Goal: Task Accomplishment & Management: Manage account settings

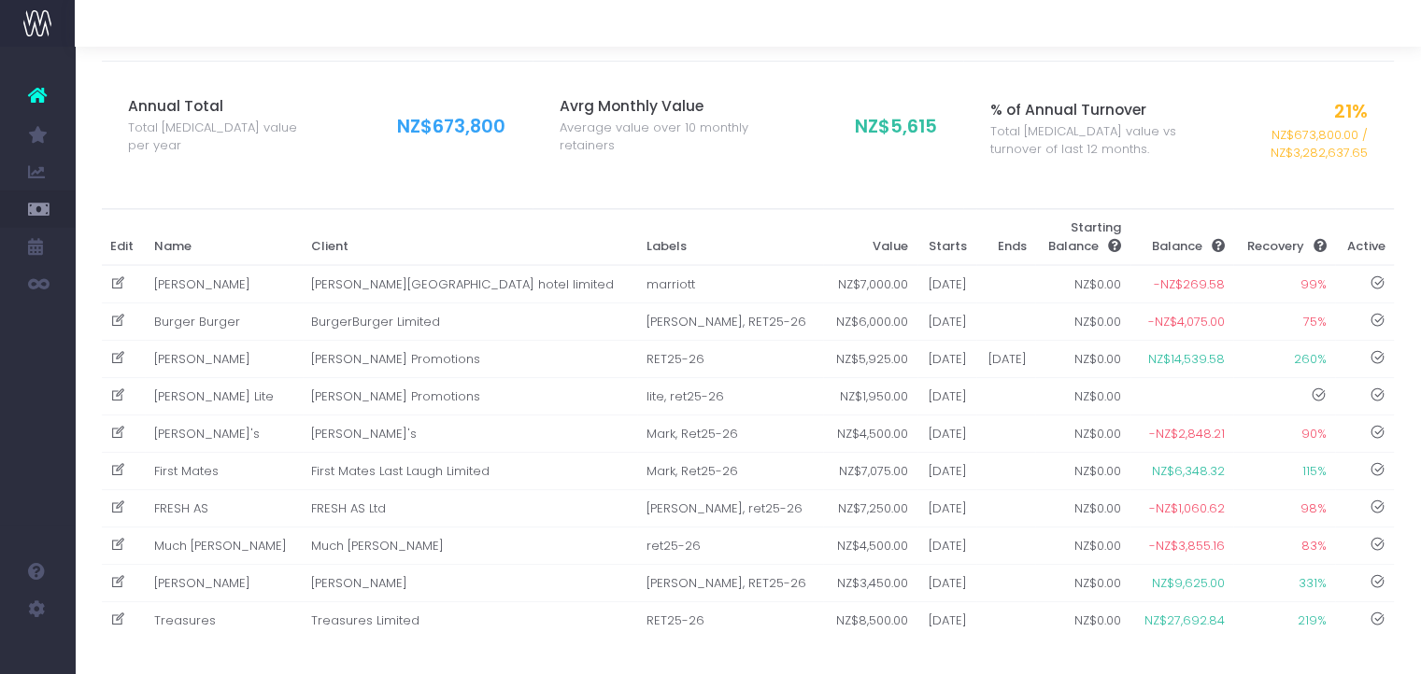
scroll to position [230, 0]
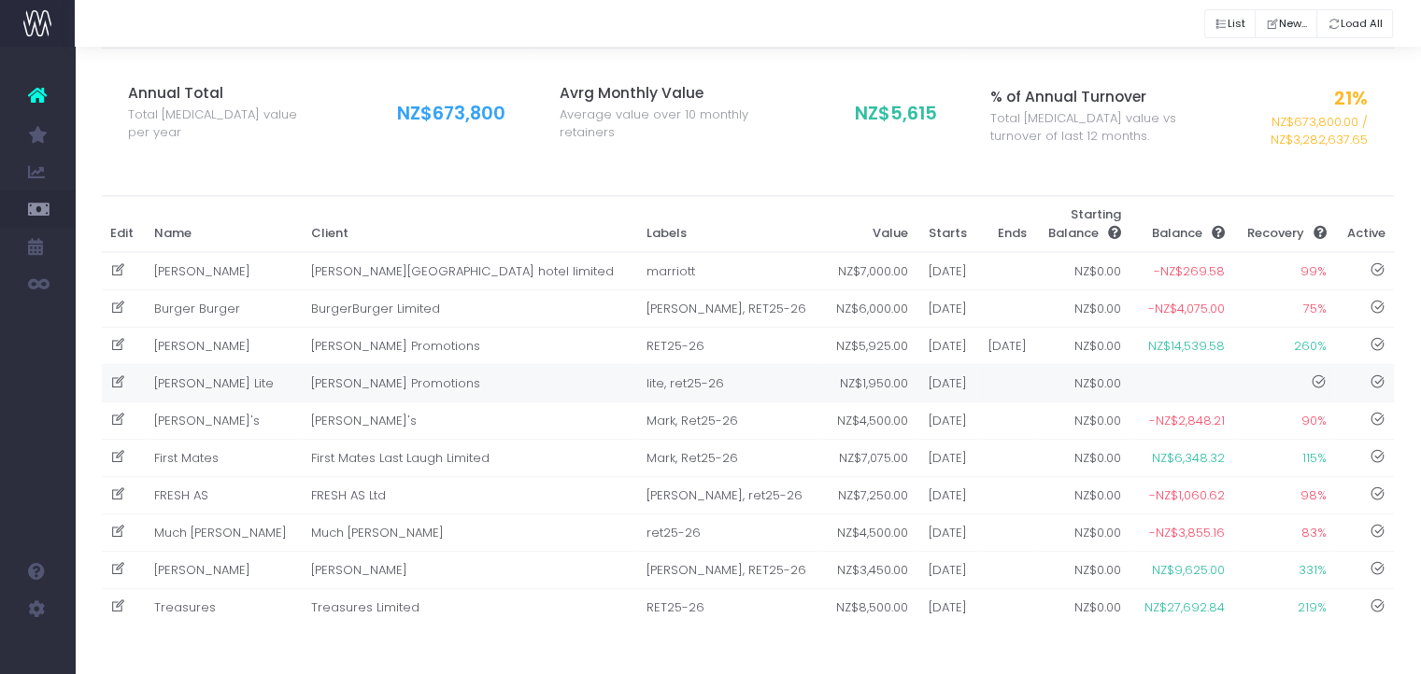
click at [116, 377] on icon at bounding box center [118, 383] width 16 height 16
type input "Dan Carter Lite"
type input "Carter Promotions"
type input "lite, ret25-26"
type input "1950"
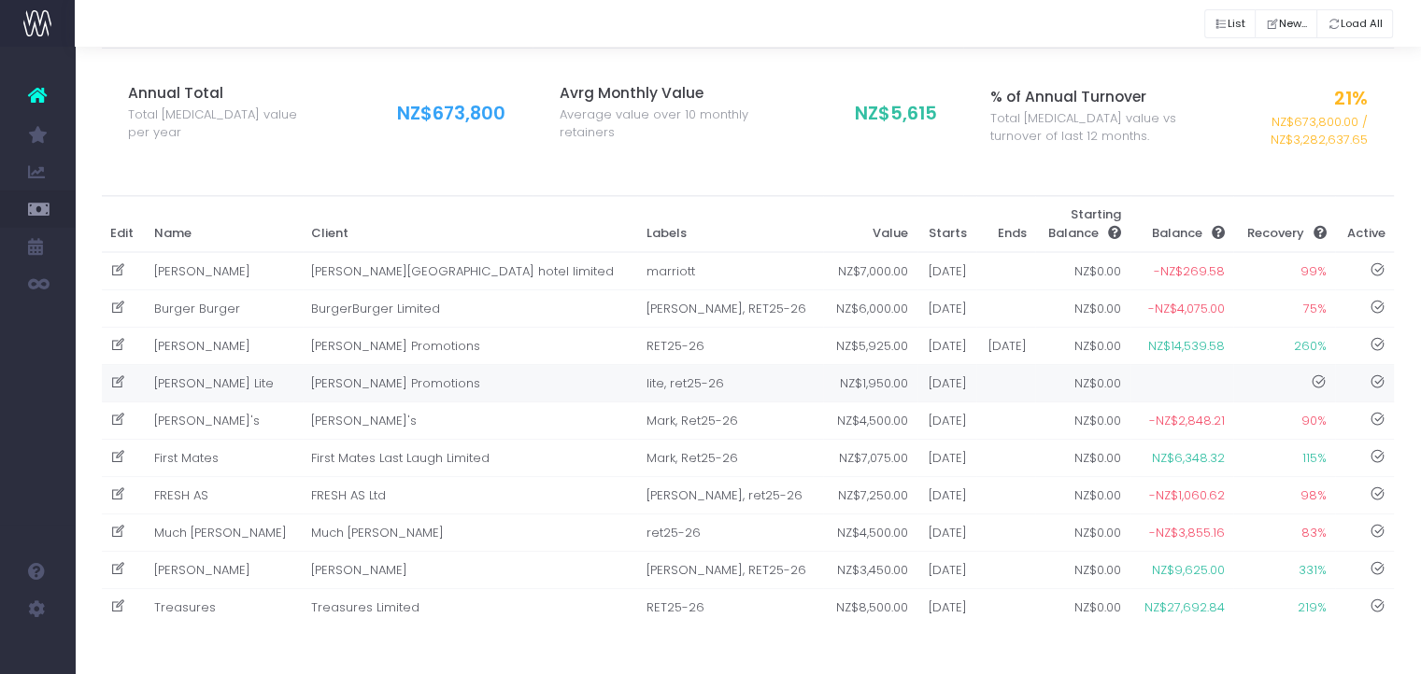
type input "01-07-2025"
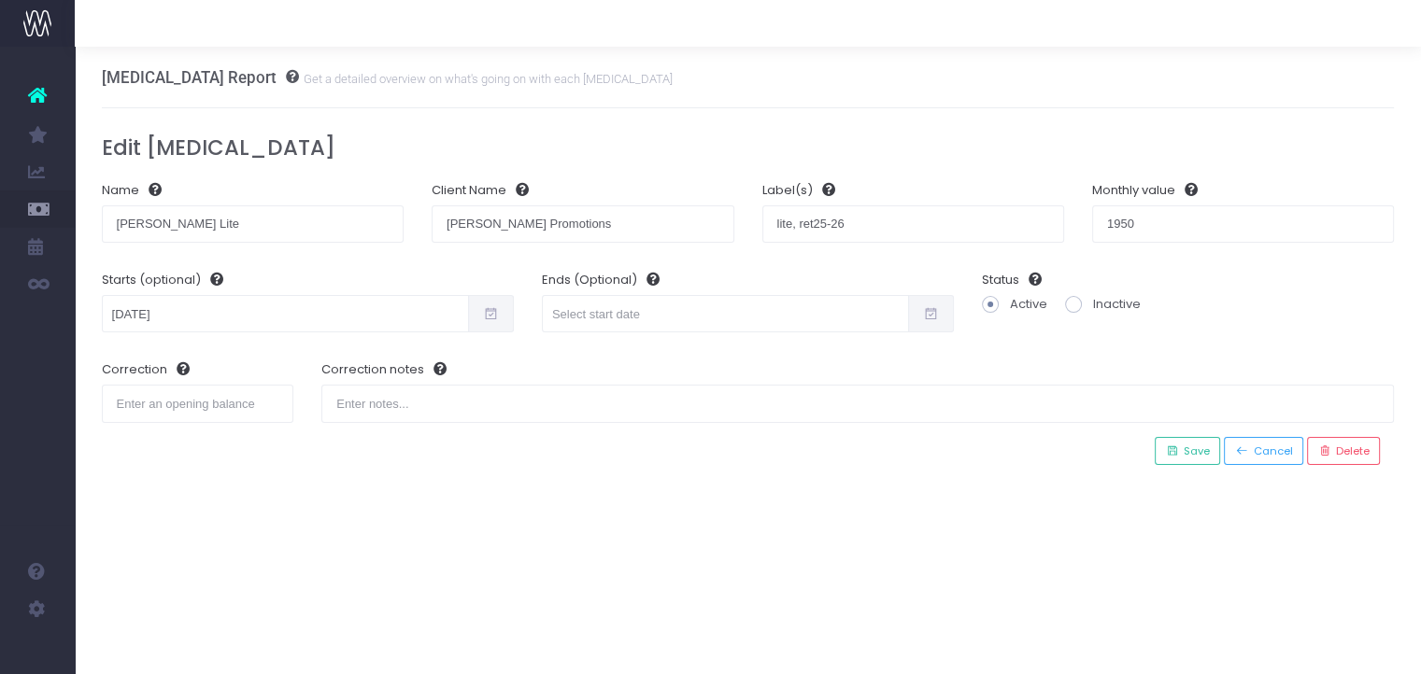
scroll to position [0, 0]
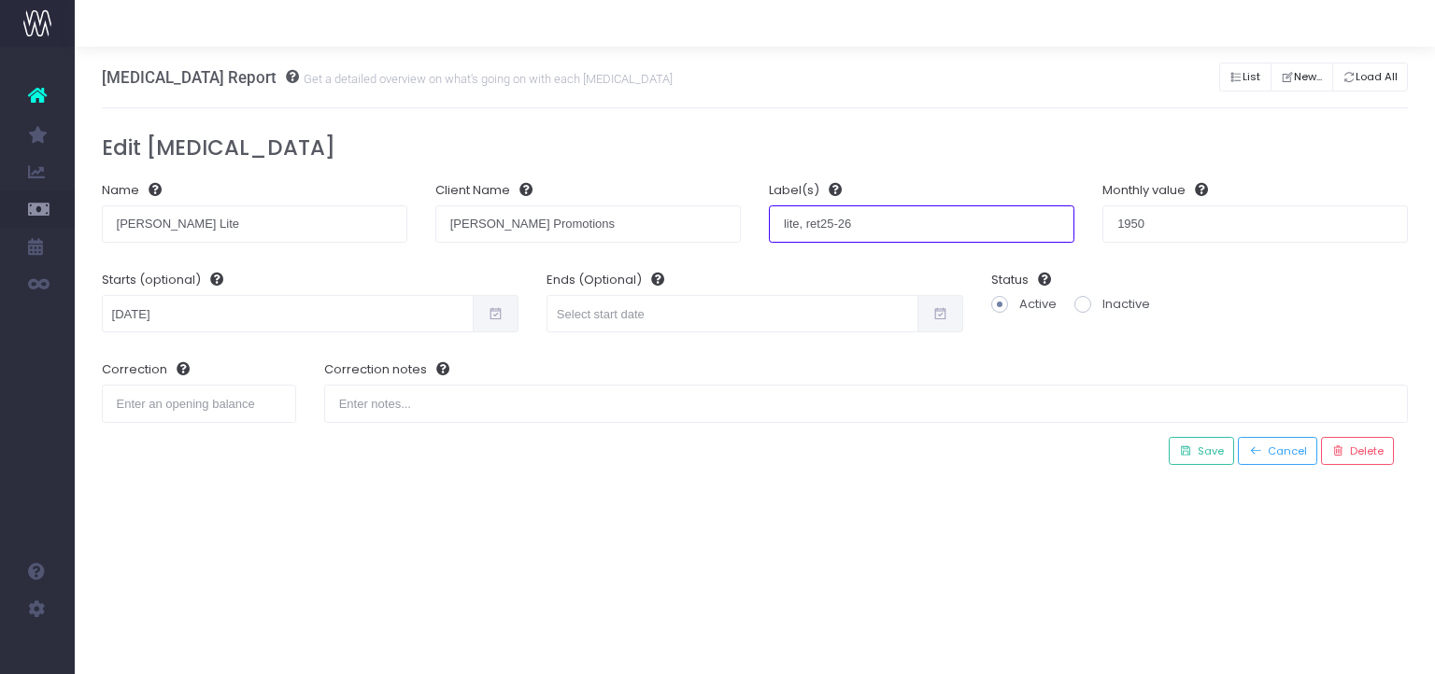
drag, startPoint x: 898, startPoint y: 228, endPoint x: 799, endPoint y: 233, distance: 98.2
click at [799, 233] on input "lite, ret25-26" at bounding box center [921, 223] width 305 height 37
type input "lite"
click at [975, 139] on h3 "Edit Retainer" at bounding box center [755, 147] width 1307 height 25
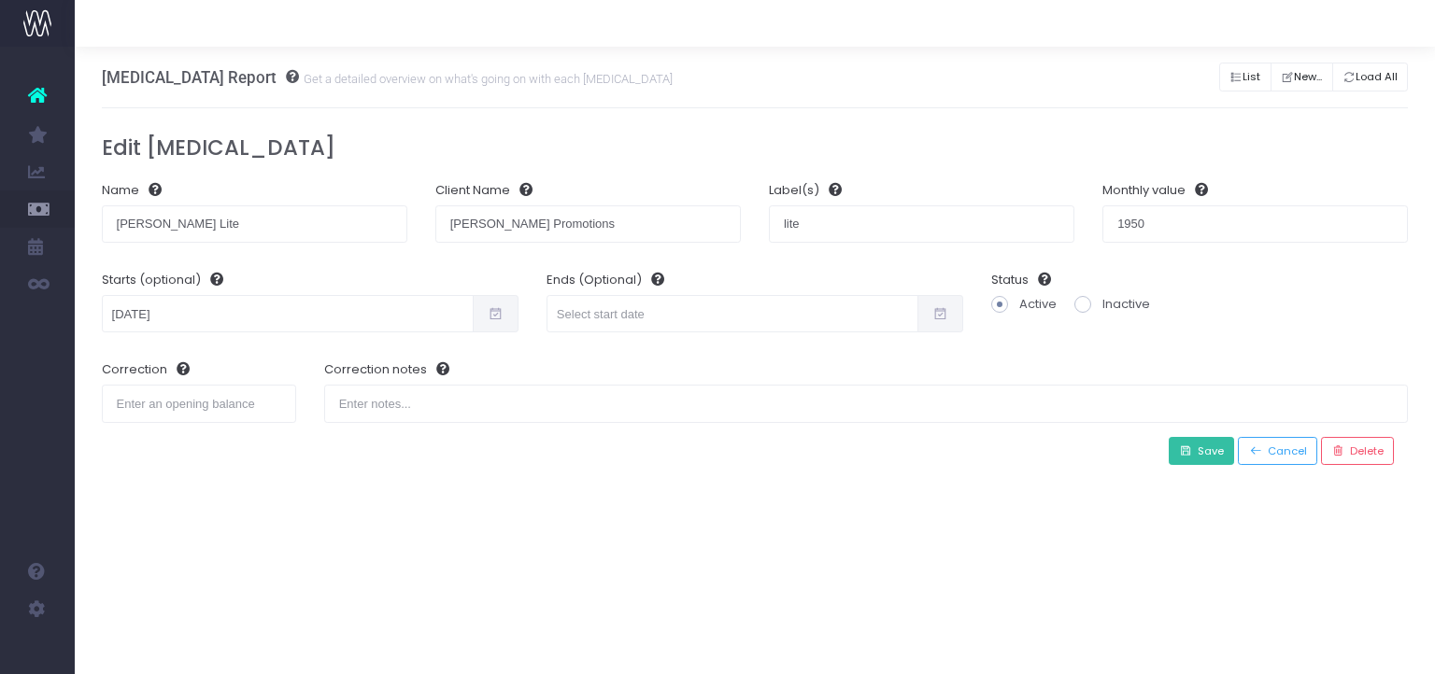
click at [1205, 453] on span "Save" at bounding box center [1208, 452] width 32 height 16
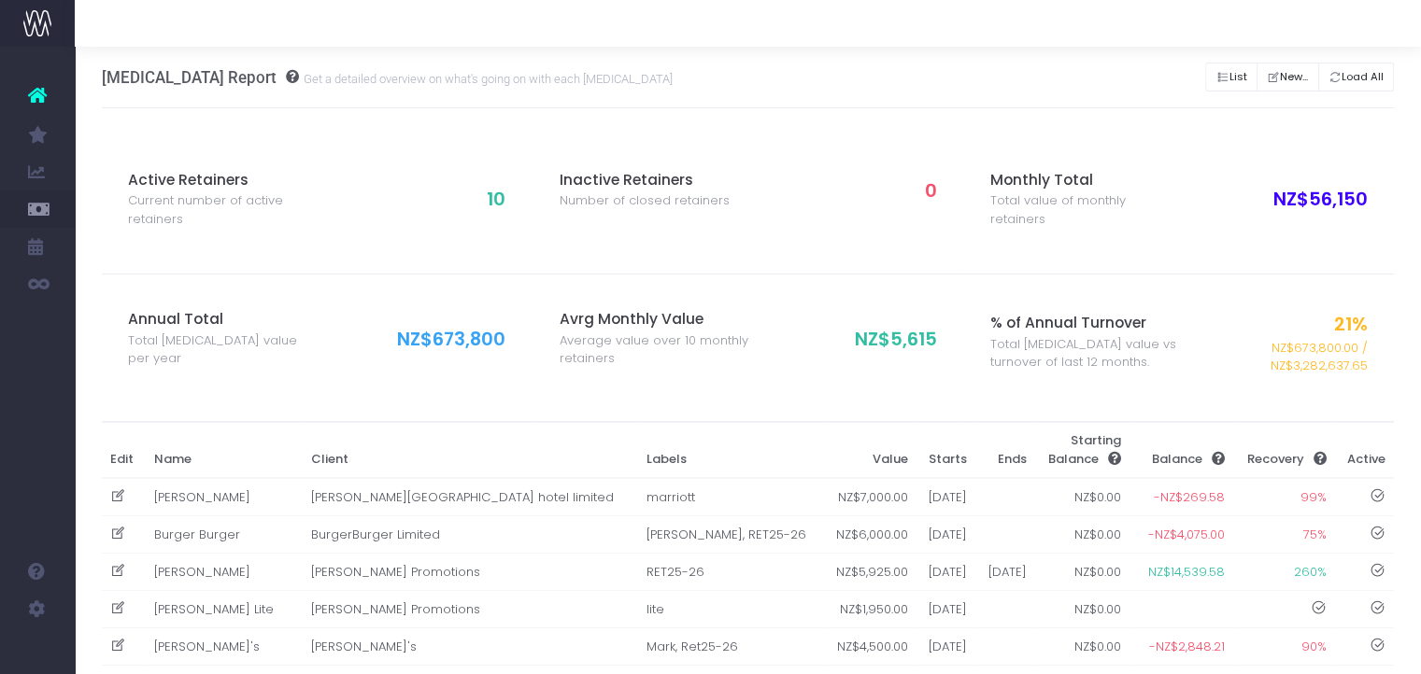
scroll to position [43, 0]
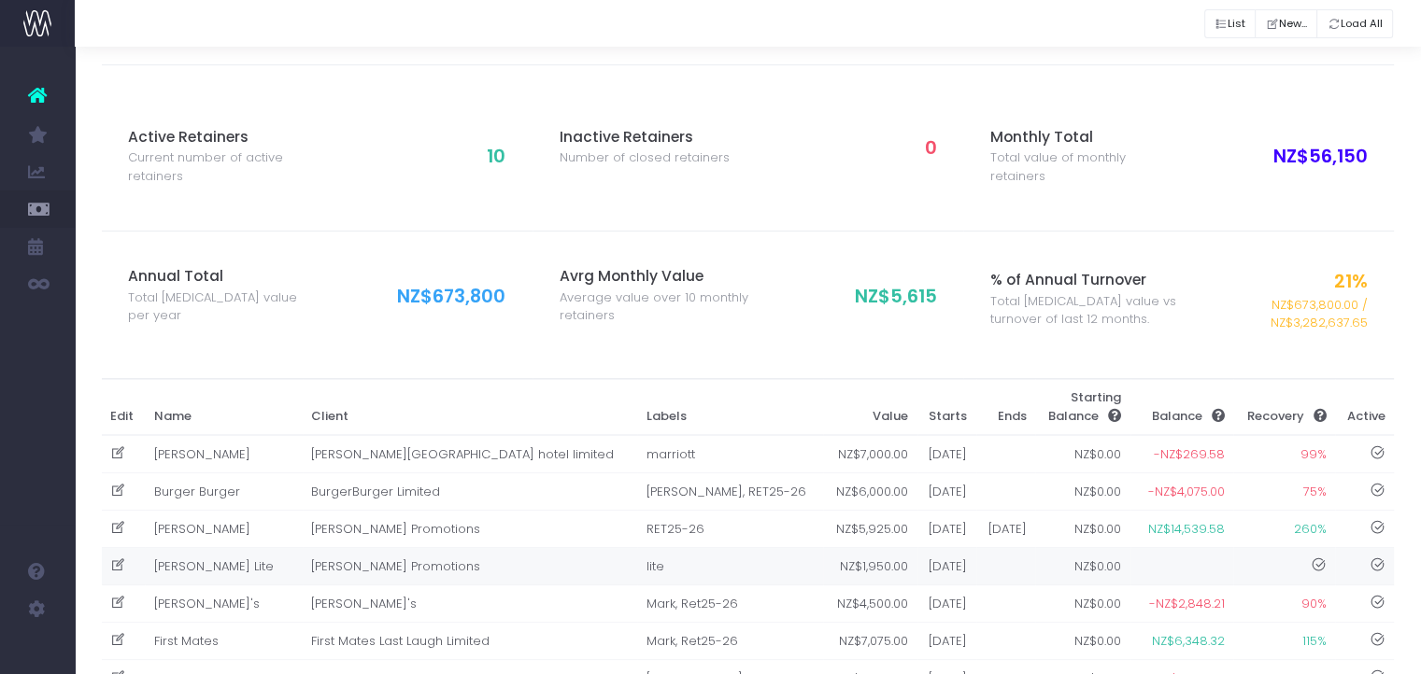
click at [226, 564] on td "Dan Carter Lite" at bounding box center [224, 566] width 158 height 37
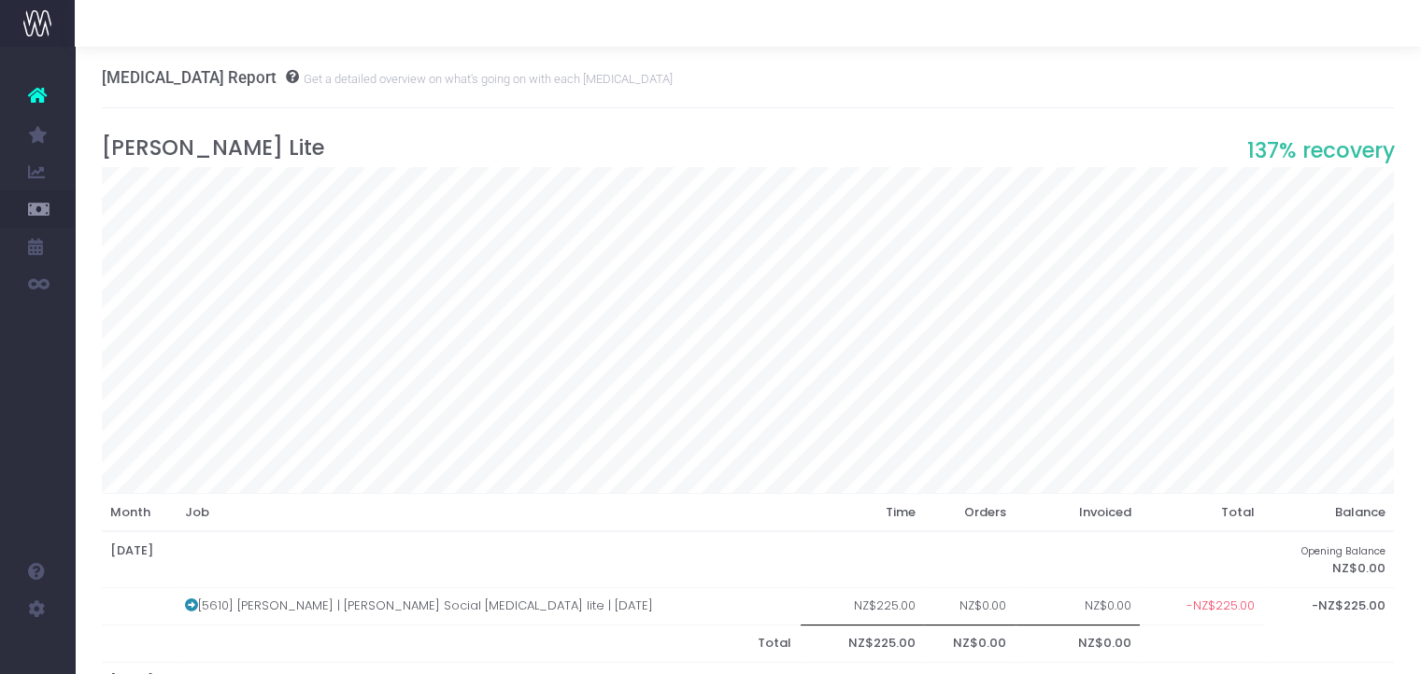
scroll to position [0, 121]
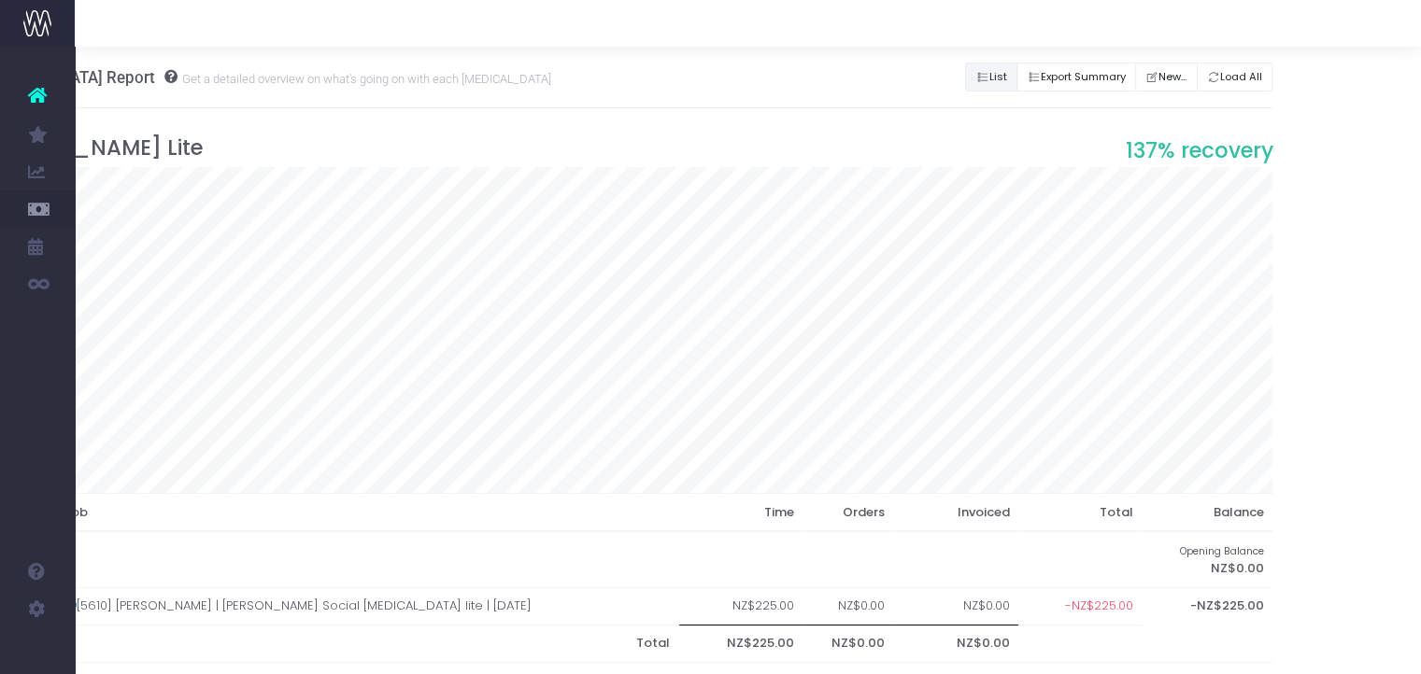
click at [983, 87] on button "List" at bounding box center [991, 77] width 52 height 29
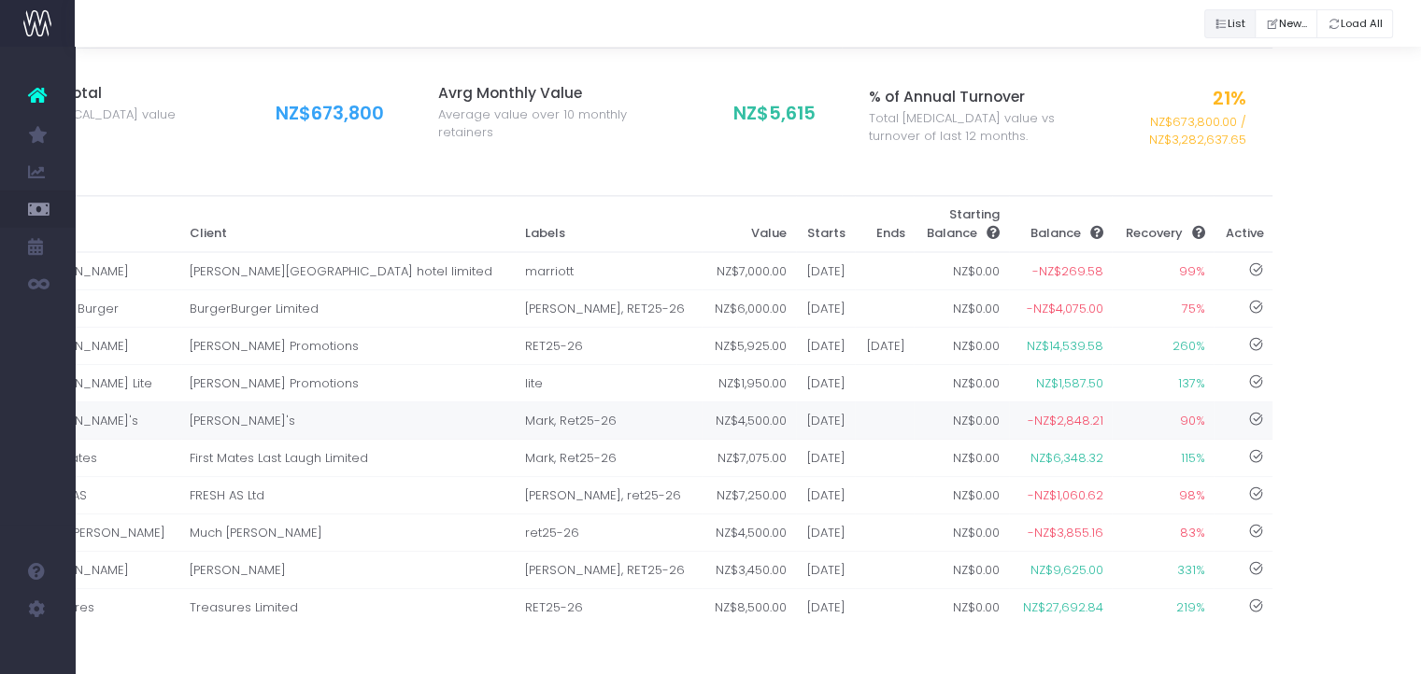
scroll to position [230, 0]
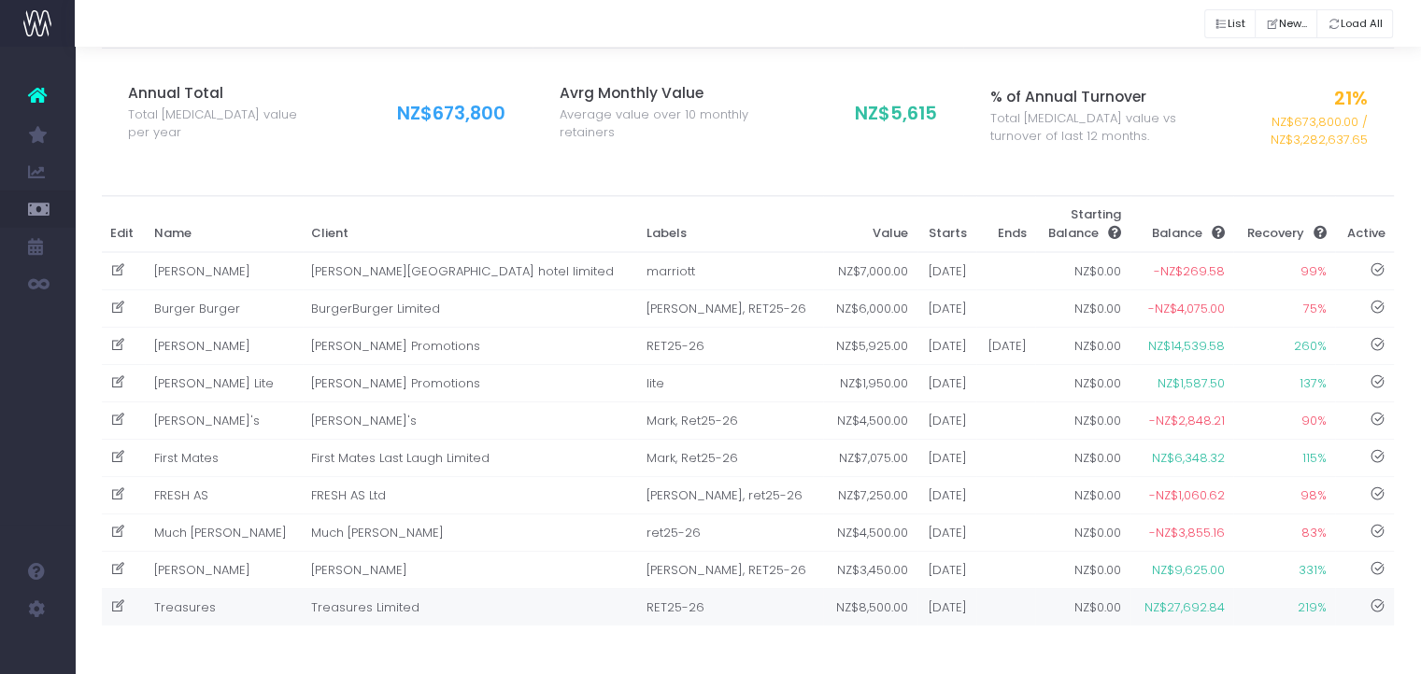
click at [228, 606] on td "Treasures" at bounding box center [224, 607] width 158 height 37
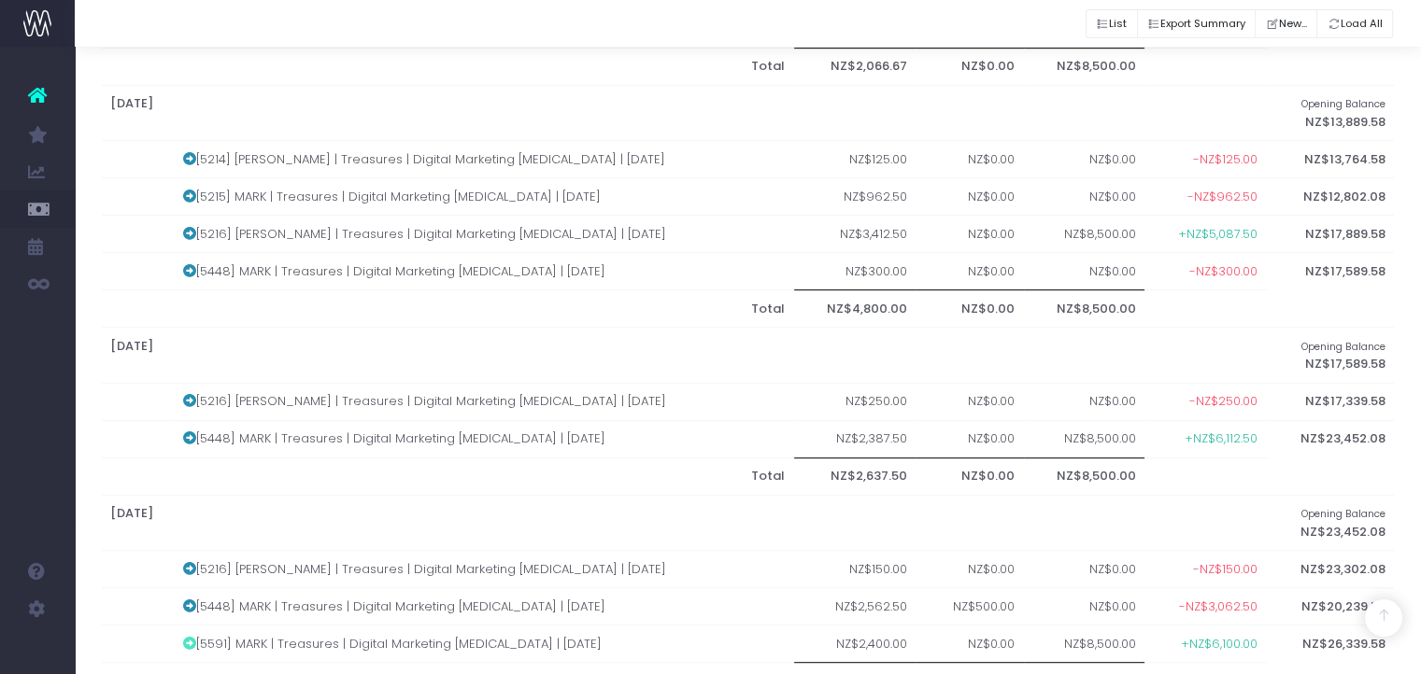
scroll to position [0, 0]
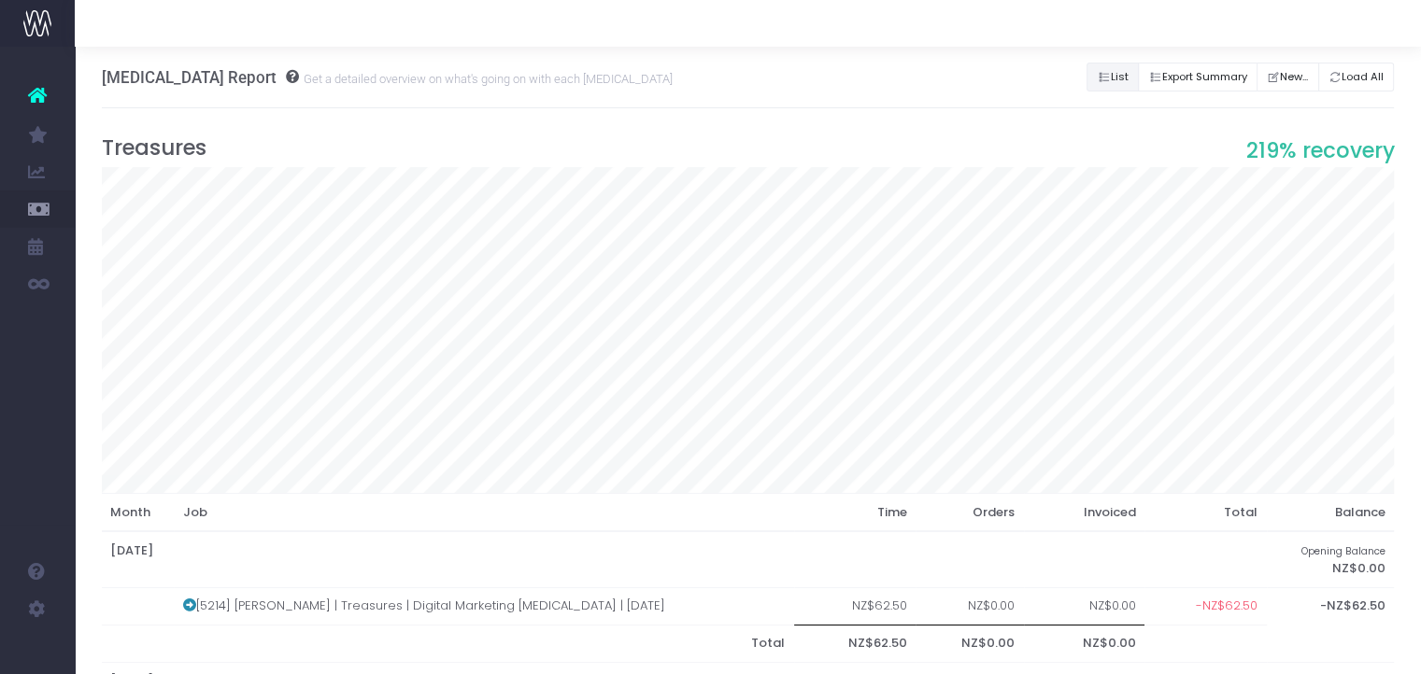
click at [1099, 72] on button "List" at bounding box center [1112, 77] width 52 height 29
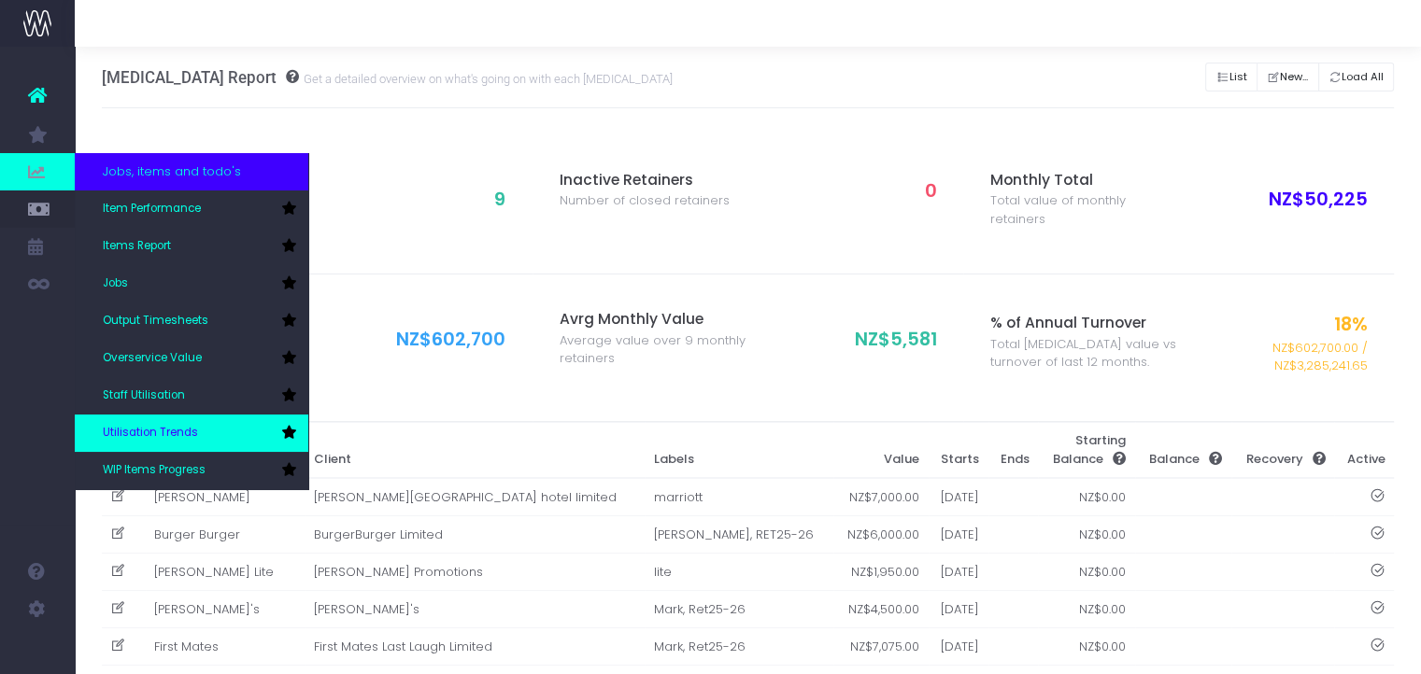
click at [197, 423] on link "Utilisation Trends" at bounding box center [191, 433] width 233 height 37
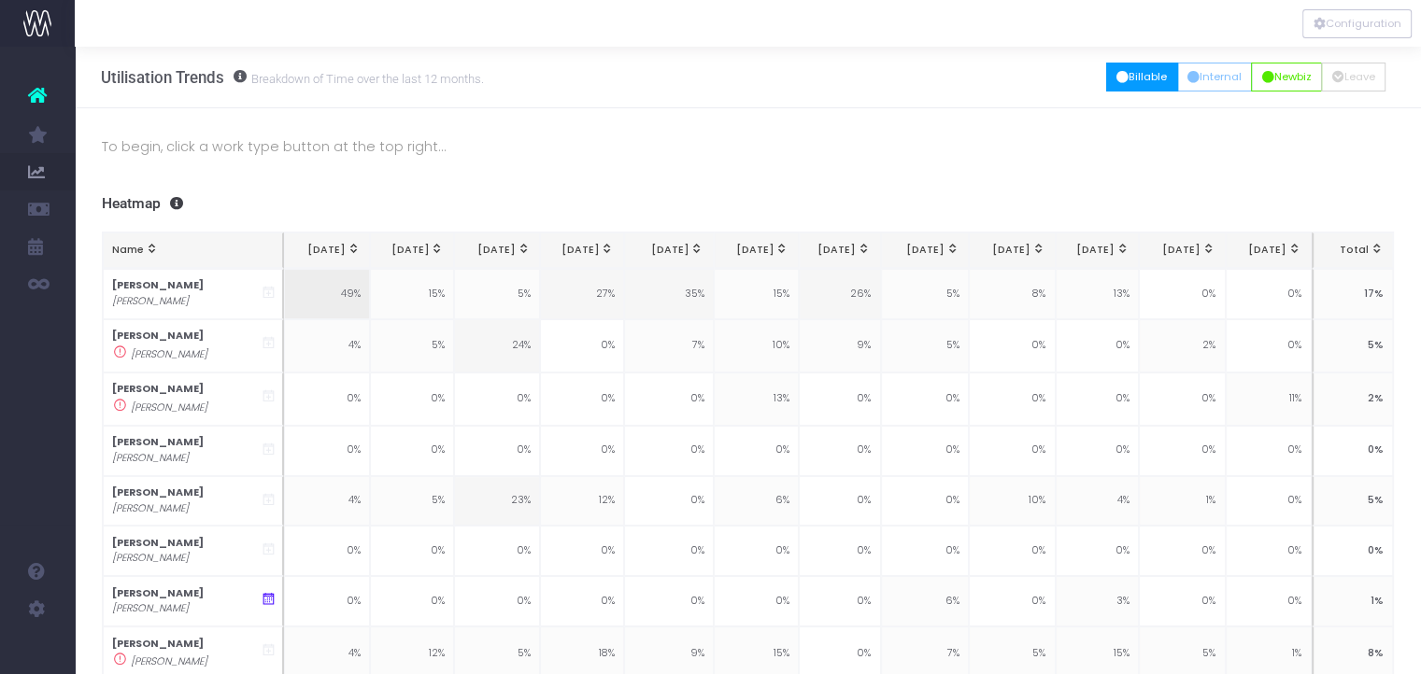
click at [1125, 79] on button "Billable" at bounding box center [1142, 77] width 72 height 29
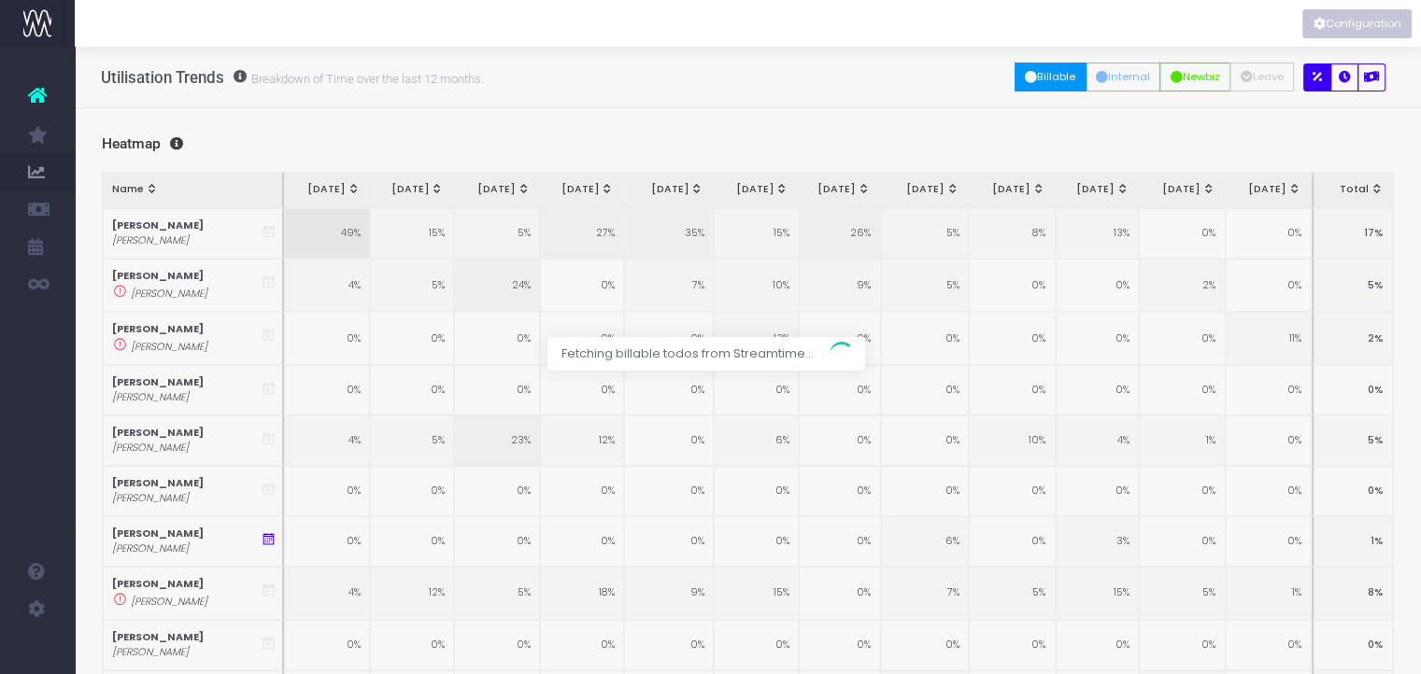
click at [1338, 35] on button "Configuration" at bounding box center [1356, 23] width 109 height 29
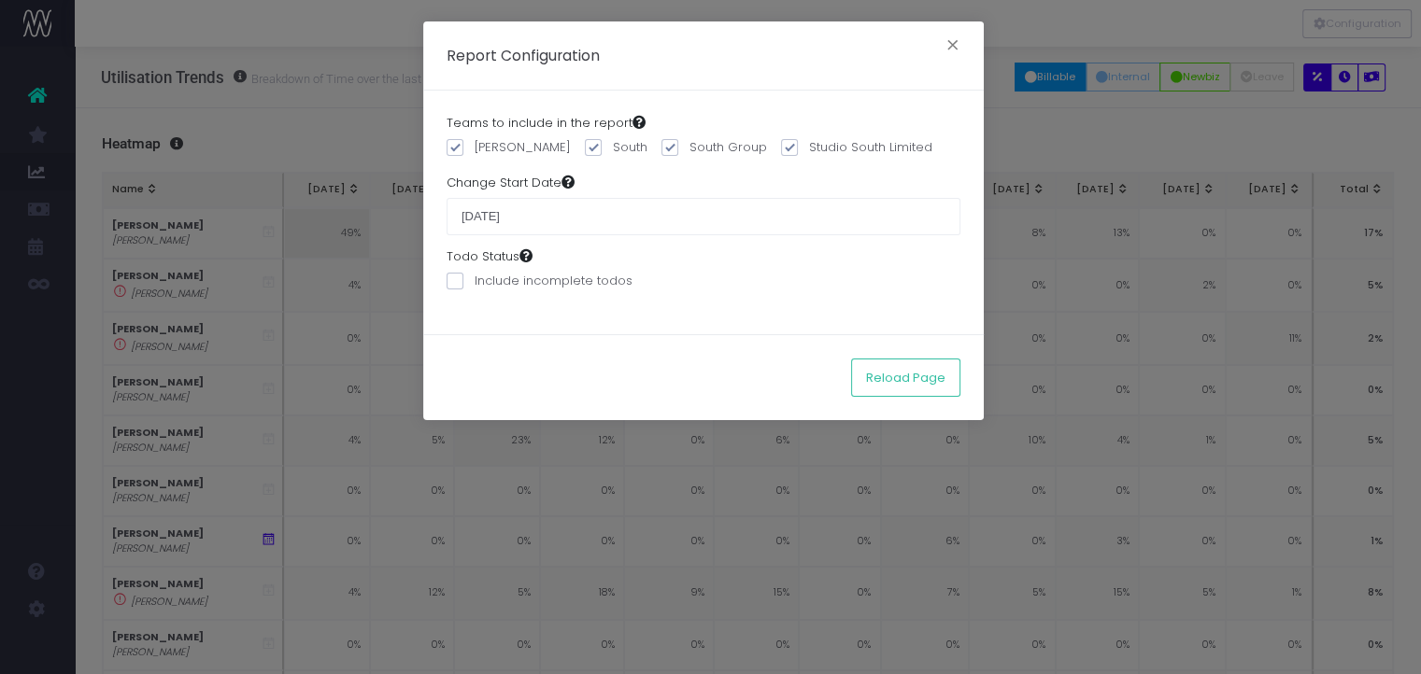
click at [590, 205] on input "01 January 2024" at bounding box center [703, 216] width 514 height 37
click at [555, 218] on input "01 January 2024" at bounding box center [703, 216] width 514 height 37
click at [567, 220] on input "01 January 2024" at bounding box center [703, 216] width 514 height 37
click at [506, 205] on input "01 January 2024" at bounding box center [703, 216] width 514 height 37
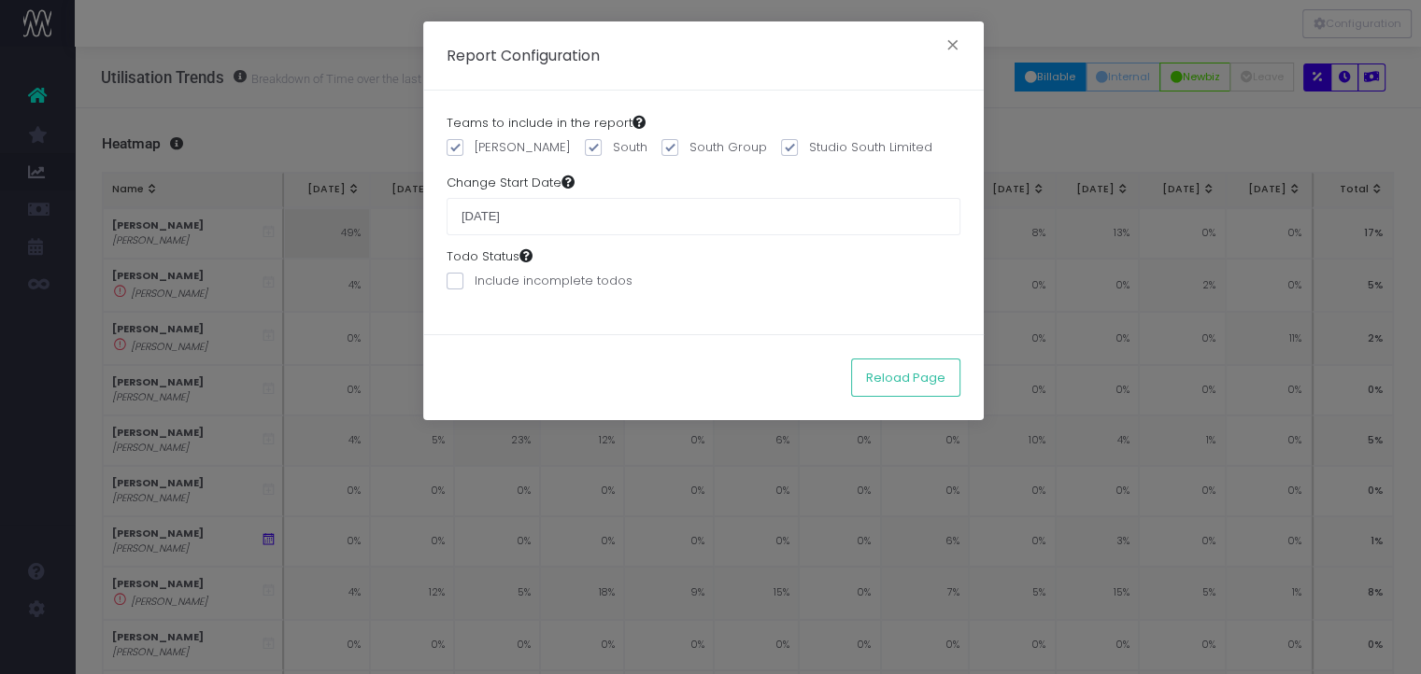
click at [506, 205] on input "01 January 2024" at bounding box center [703, 216] width 514 height 37
click at [949, 44] on button "×" at bounding box center [952, 48] width 39 height 30
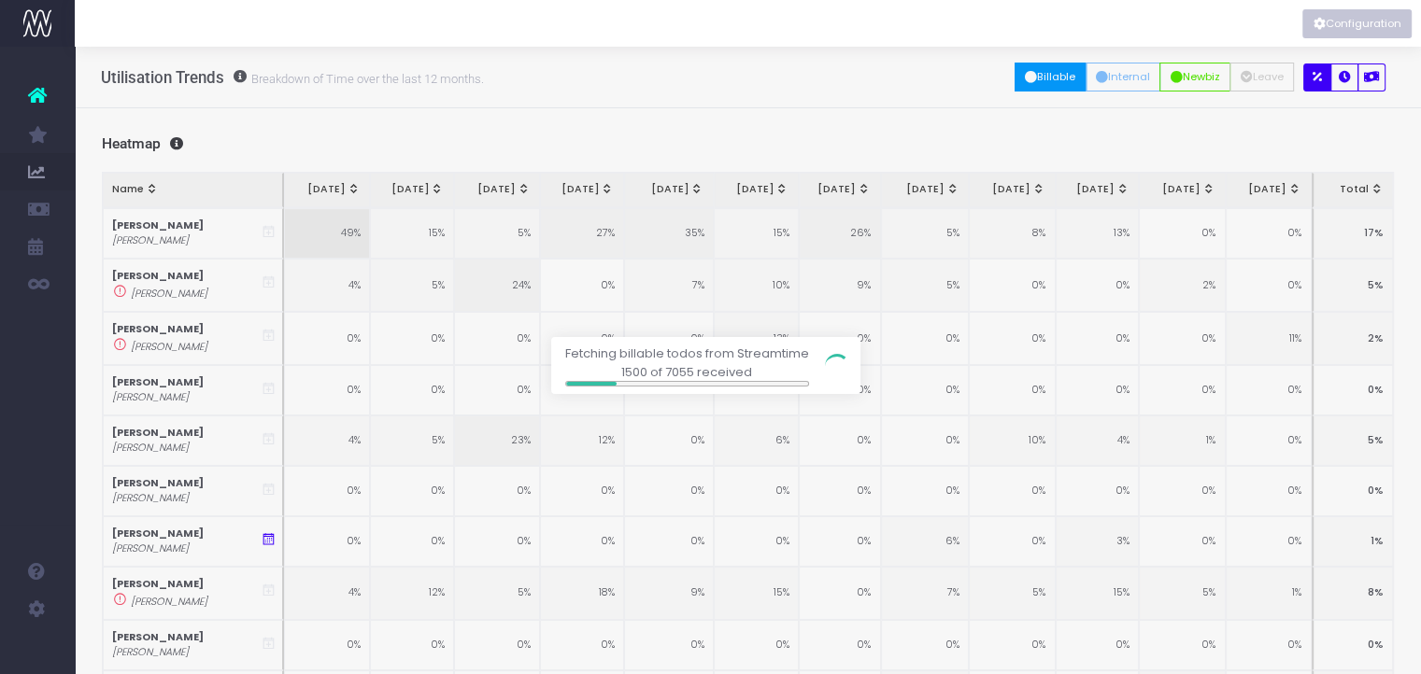
click at [918, 98] on div at bounding box center [710, 337] width 1421 height 674
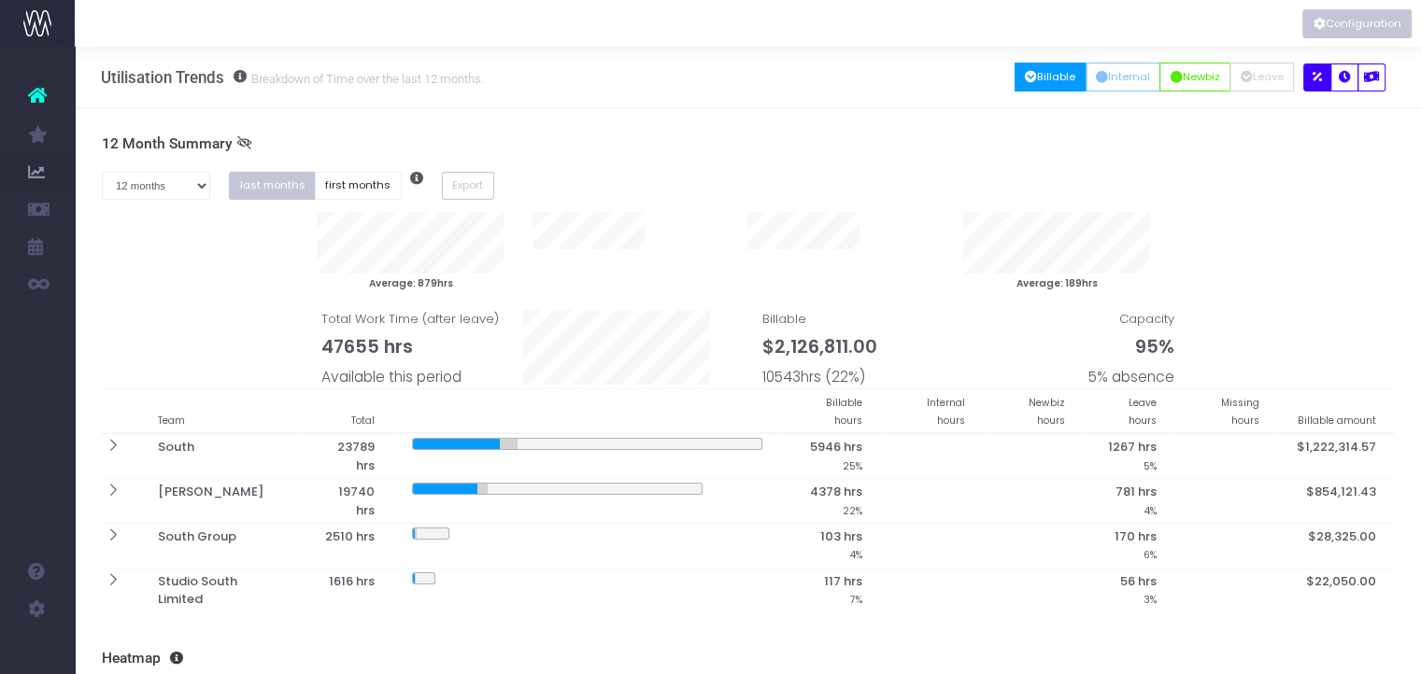
click at [1356, 23] on button "Configuration" at bounding box center [1356, 23] width 109 height 29
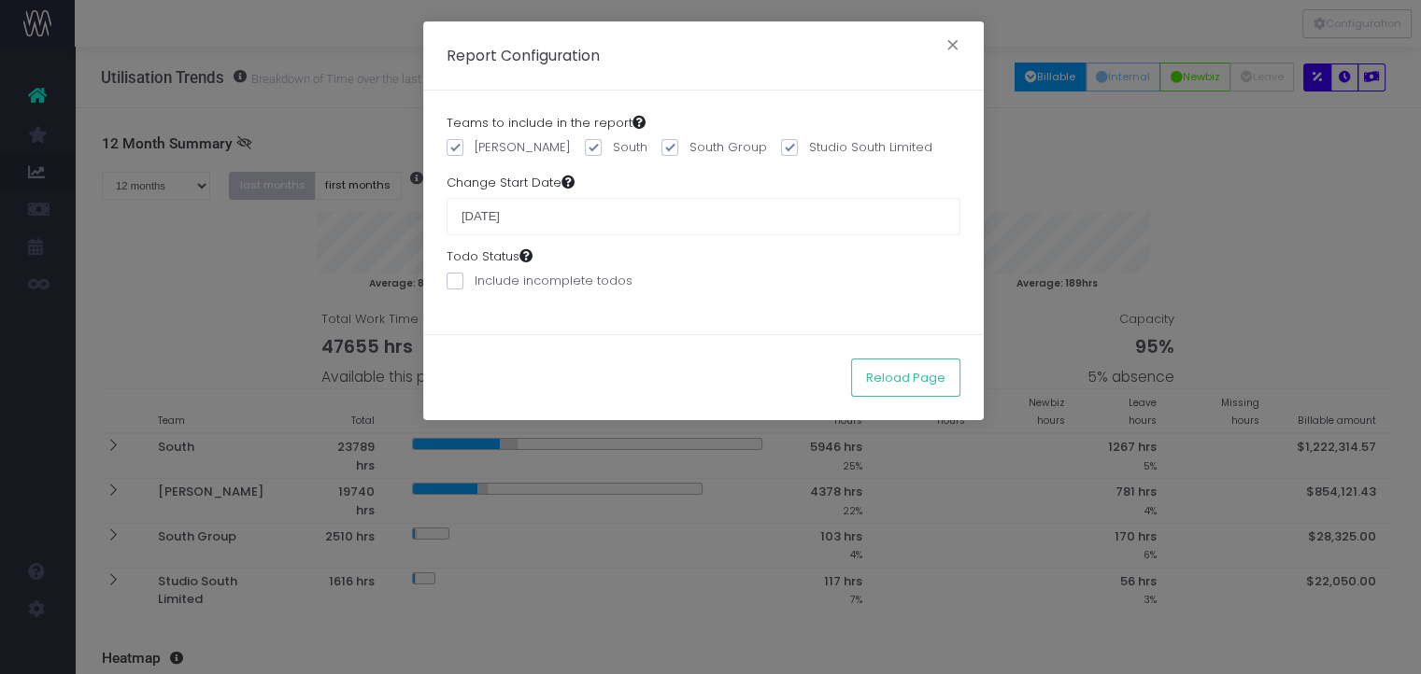
click at [585, 240] on div "Teams to include in the report MARK South South Group Studio South Limited Chan…" at bounding box center [703, 213] width 560 height 244
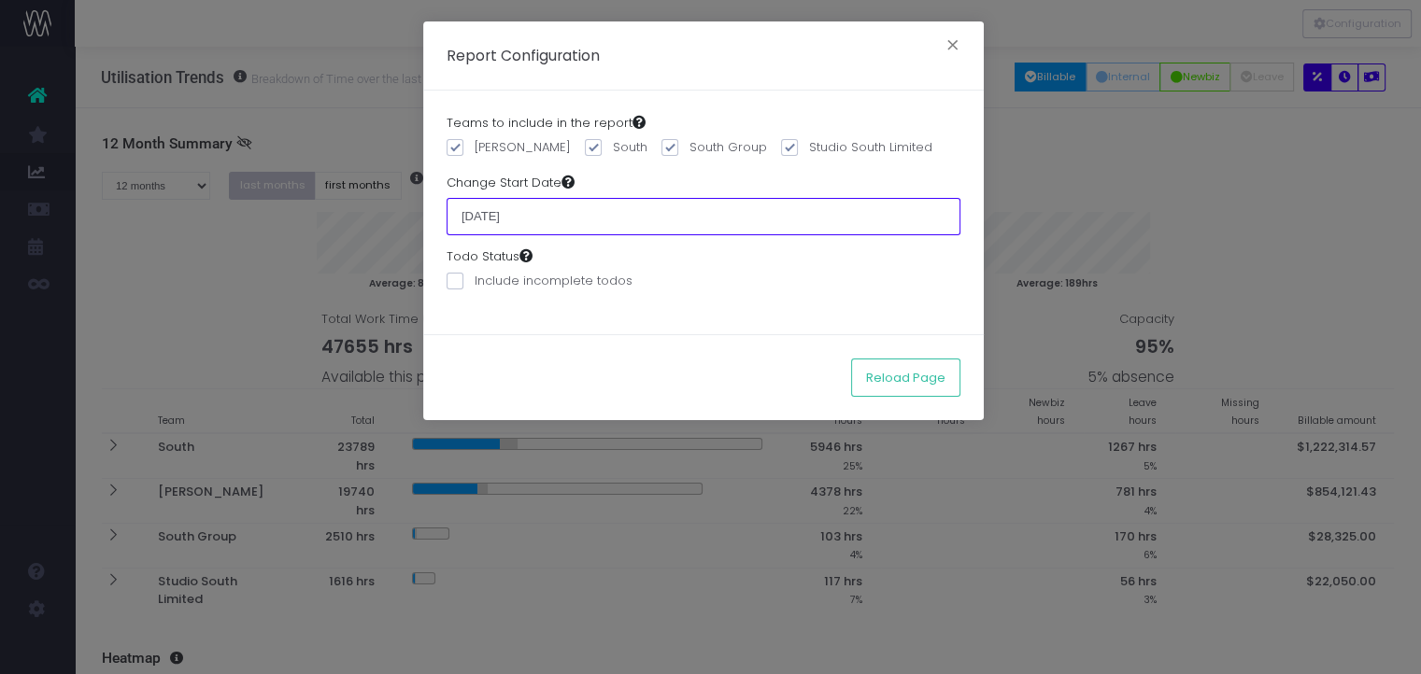
click at [583, 221] on input "01 January 2024" at bounding box center [703, 216] width 514 height 37
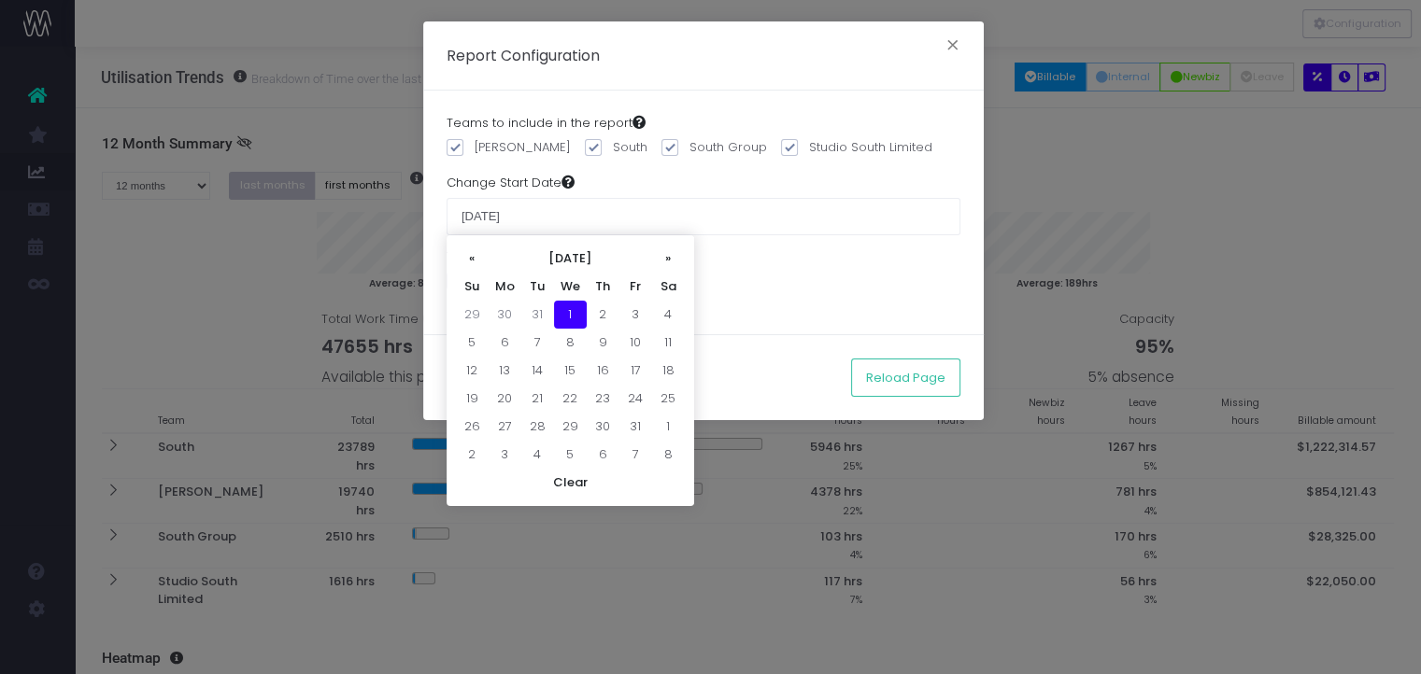
click at [801, 278] on div "Todo Status Include incomplete todos" at bounding box center [703, 274] width 514 height 52
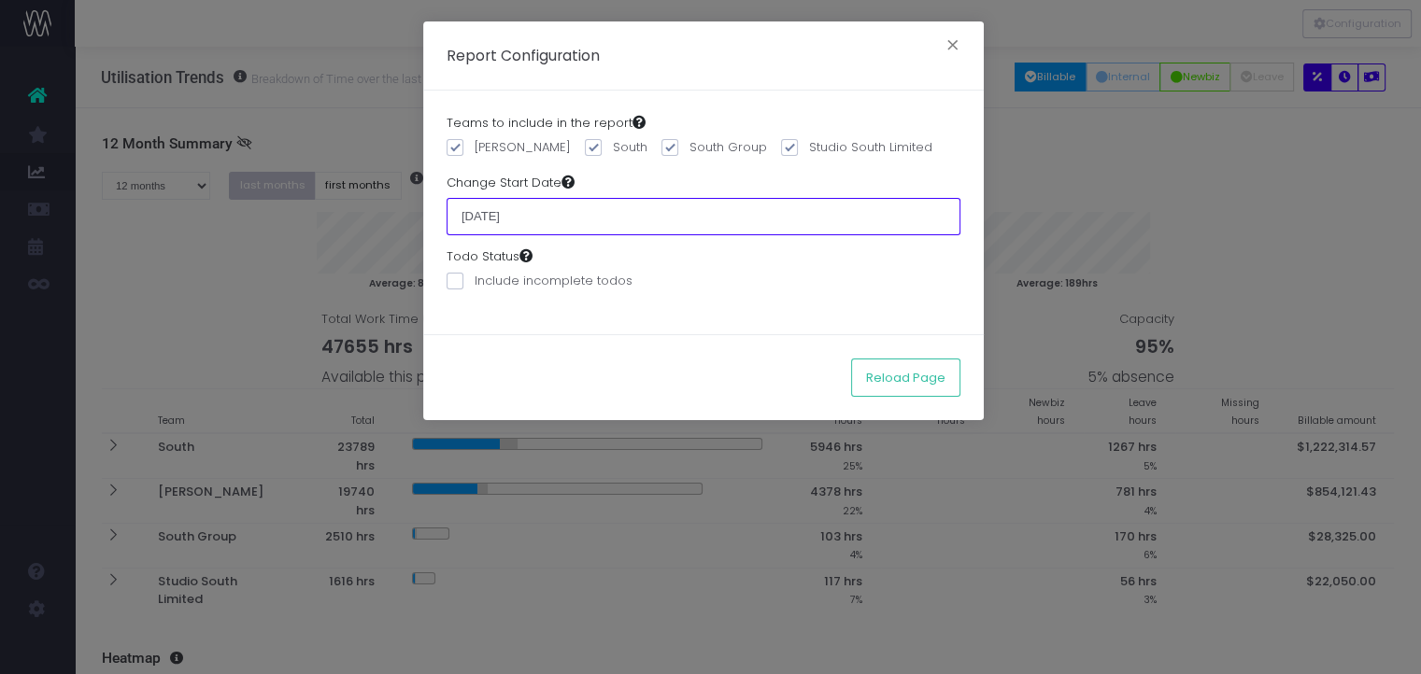
click at [590, 198] on input "01 January 2025" at bounding box center [703, 216] width 514 height 37
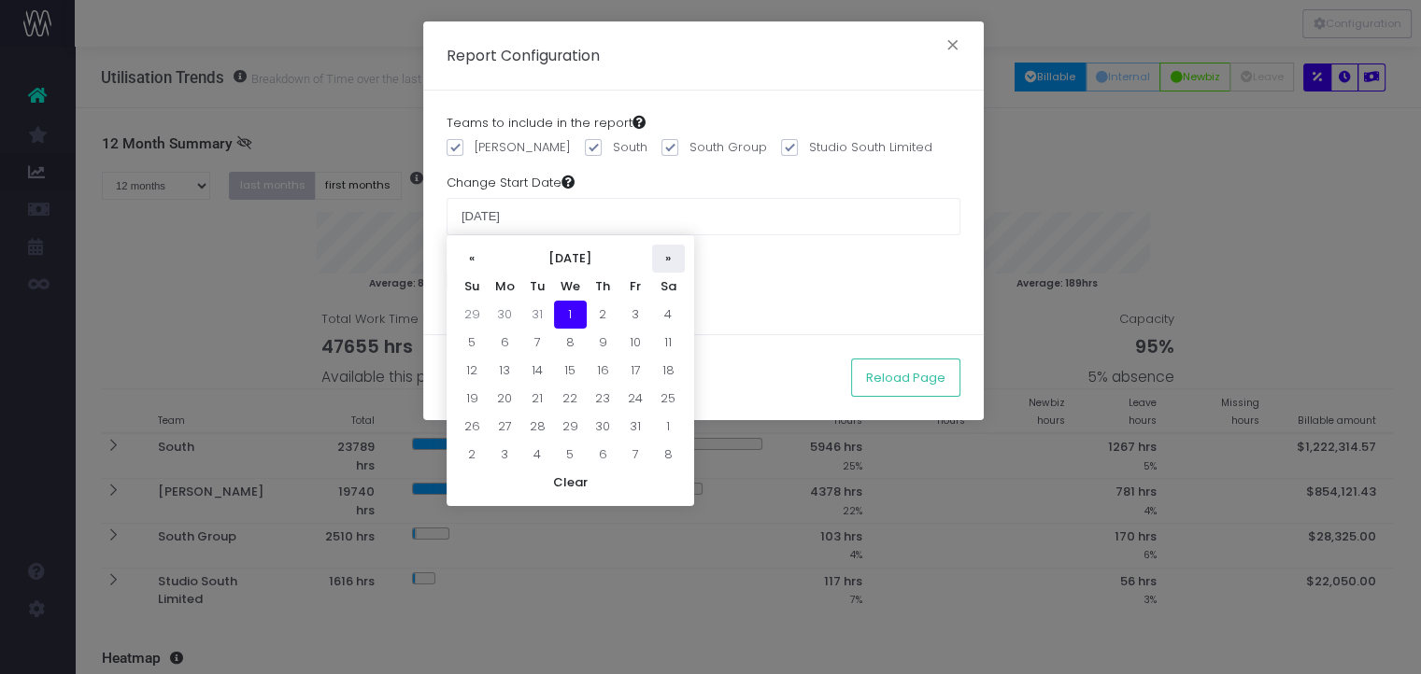
click at [676, 260] on th "»" at bounding box center [668, 259] width 33 height 28
click at [533, 311] on td "1" at bounding box center [537, 315] width 33 height 28
type input "[DATE]"
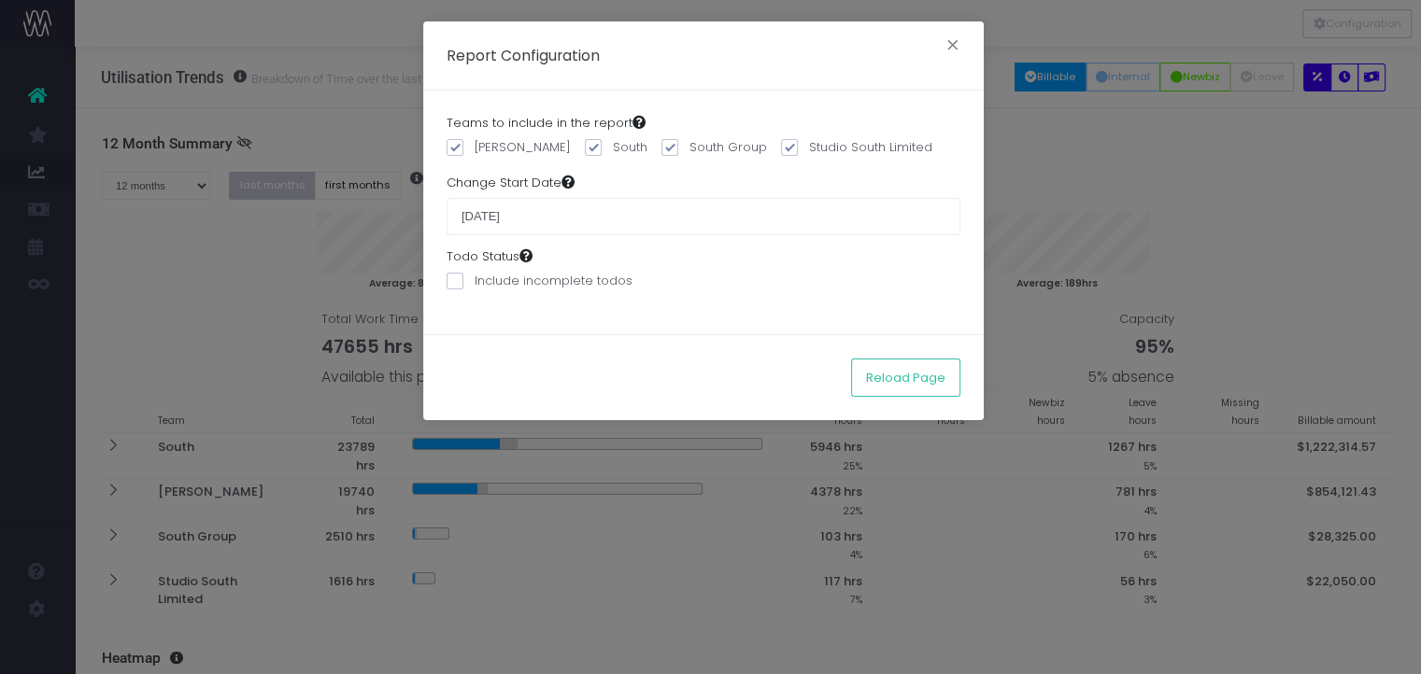
click at [811, 267] on div "Todo Status Include incomplete todos" at bounding box center [703, 274] width 514 height 52
click at [939, 382] on button "Reload Page" at bounding box center [905, 377] width 109 height 37
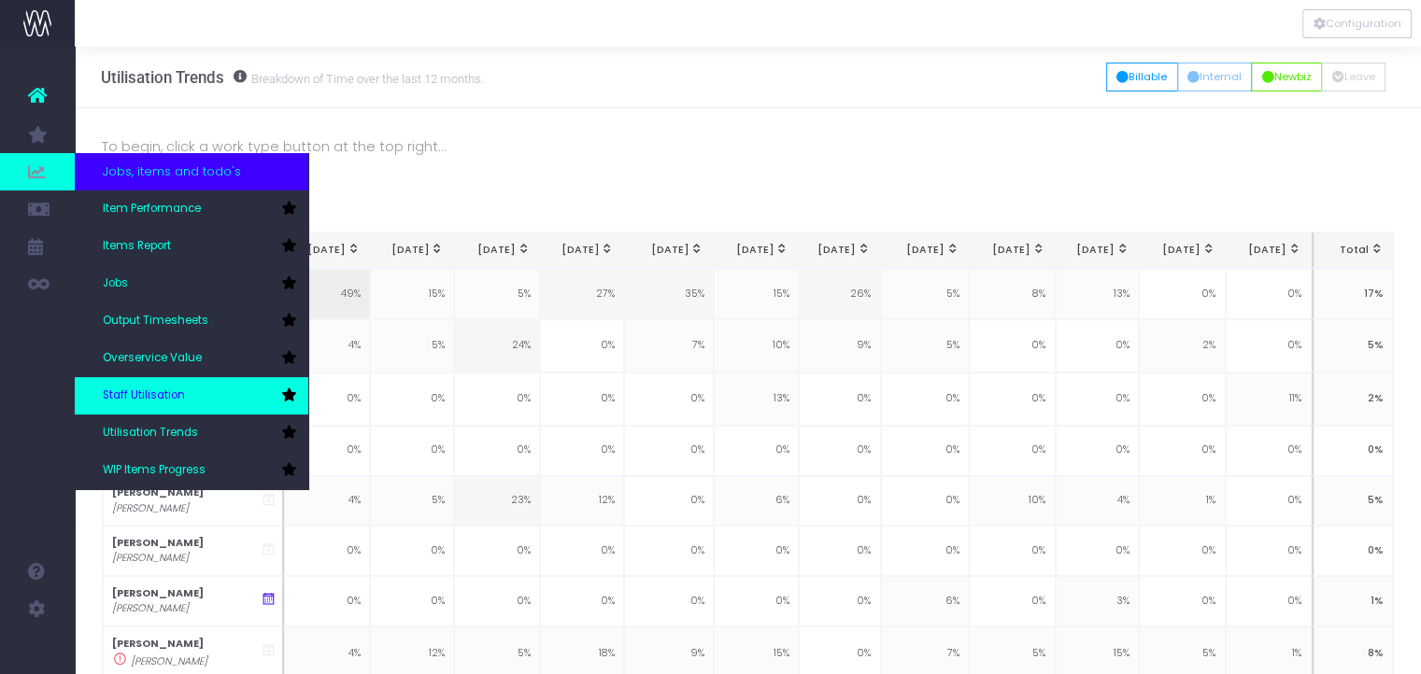
click at [168, 396] on span "Staff Utilisation" at bounding box center [144, 396] width 82 height 17
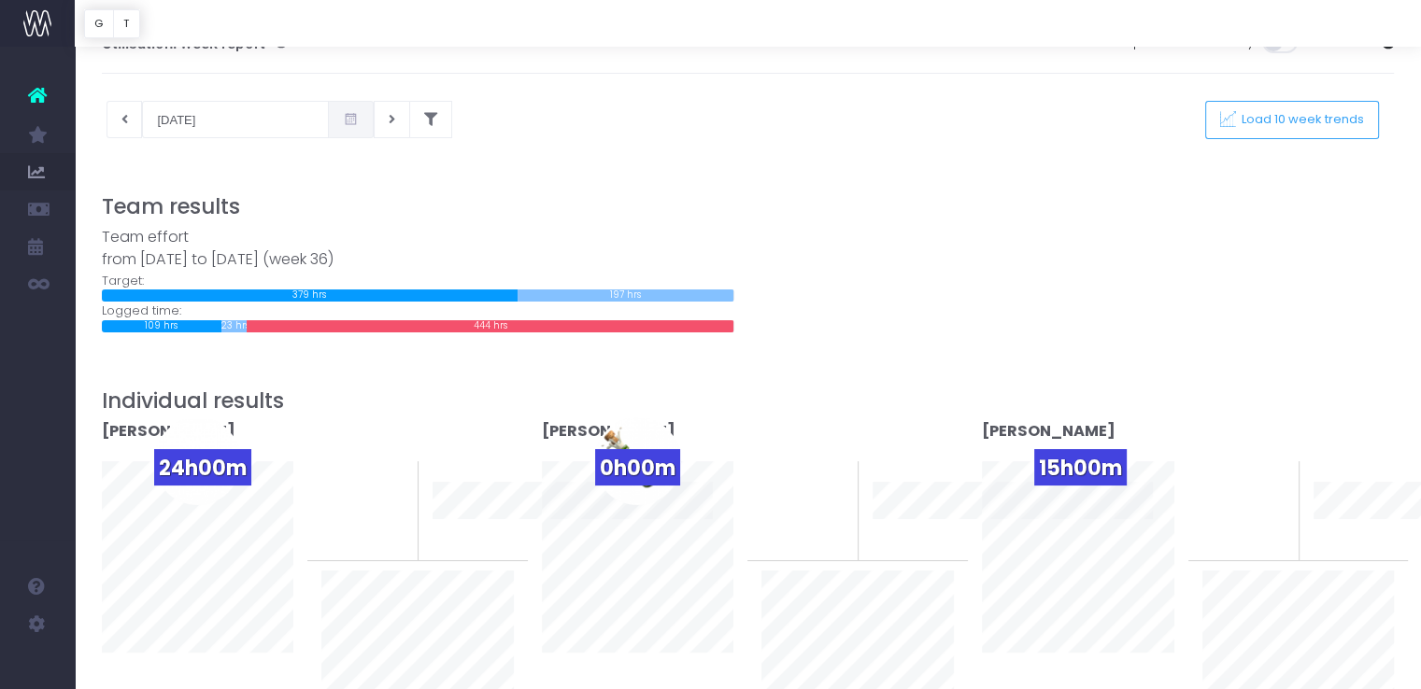
scroll to position [37, 0]
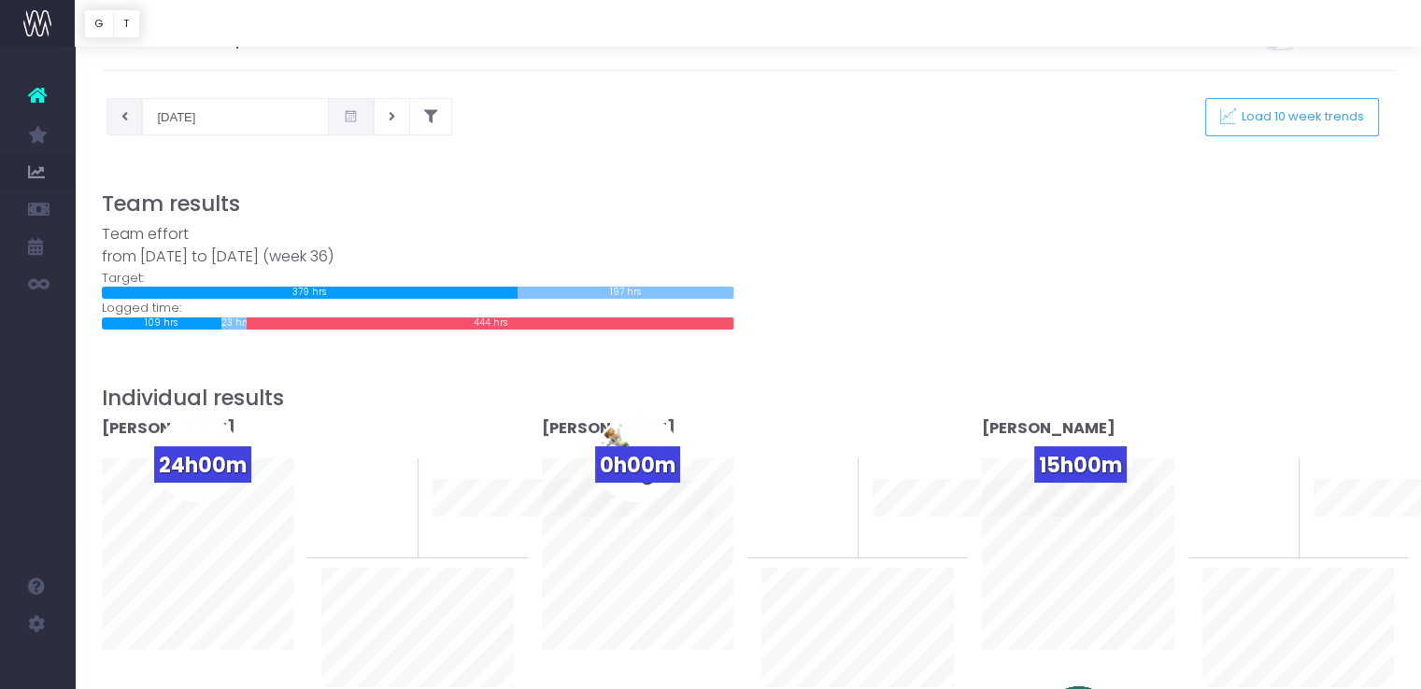
click at [116, 127] on button at bounding box center [124, 116] width 36 height 37
type input "27-08-2025"
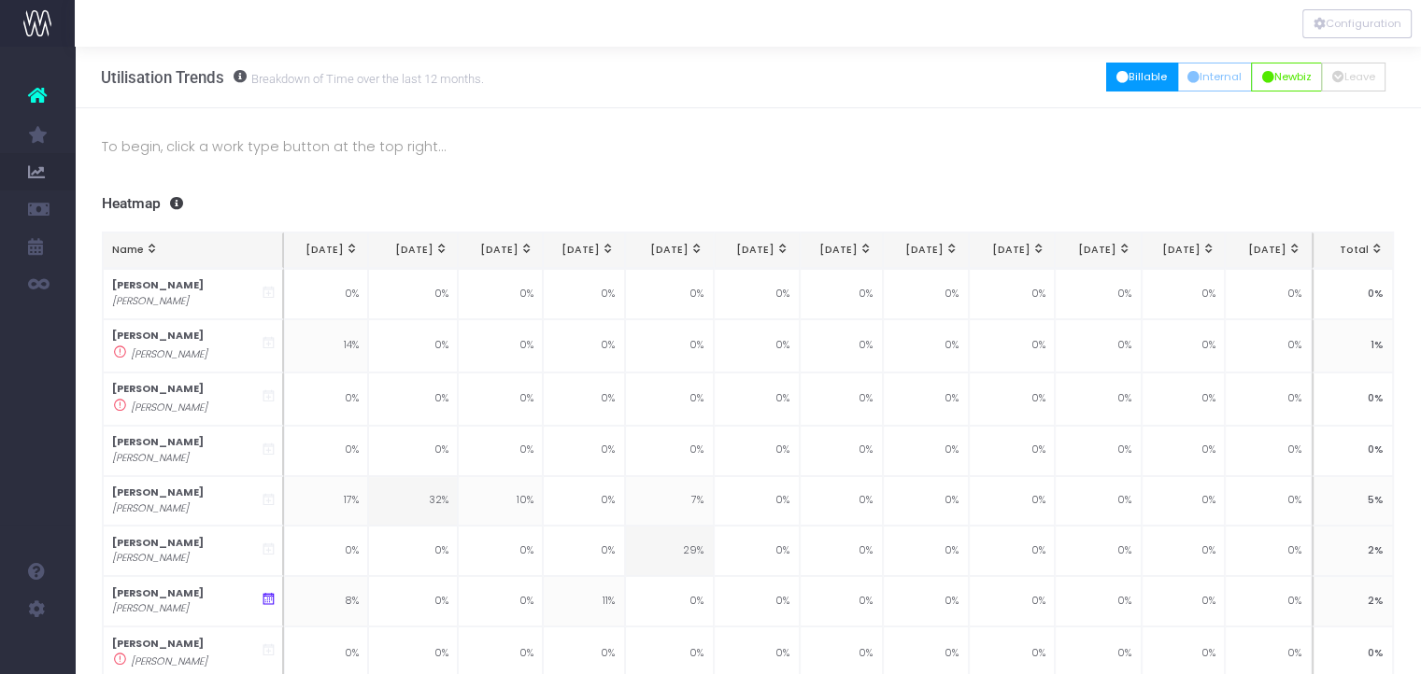
click at [1139, 74] on button "Billable" at bounding box center [1142, 77] width 72 height 29
